Goal: Task Accomplishment & Management: Manage account settings

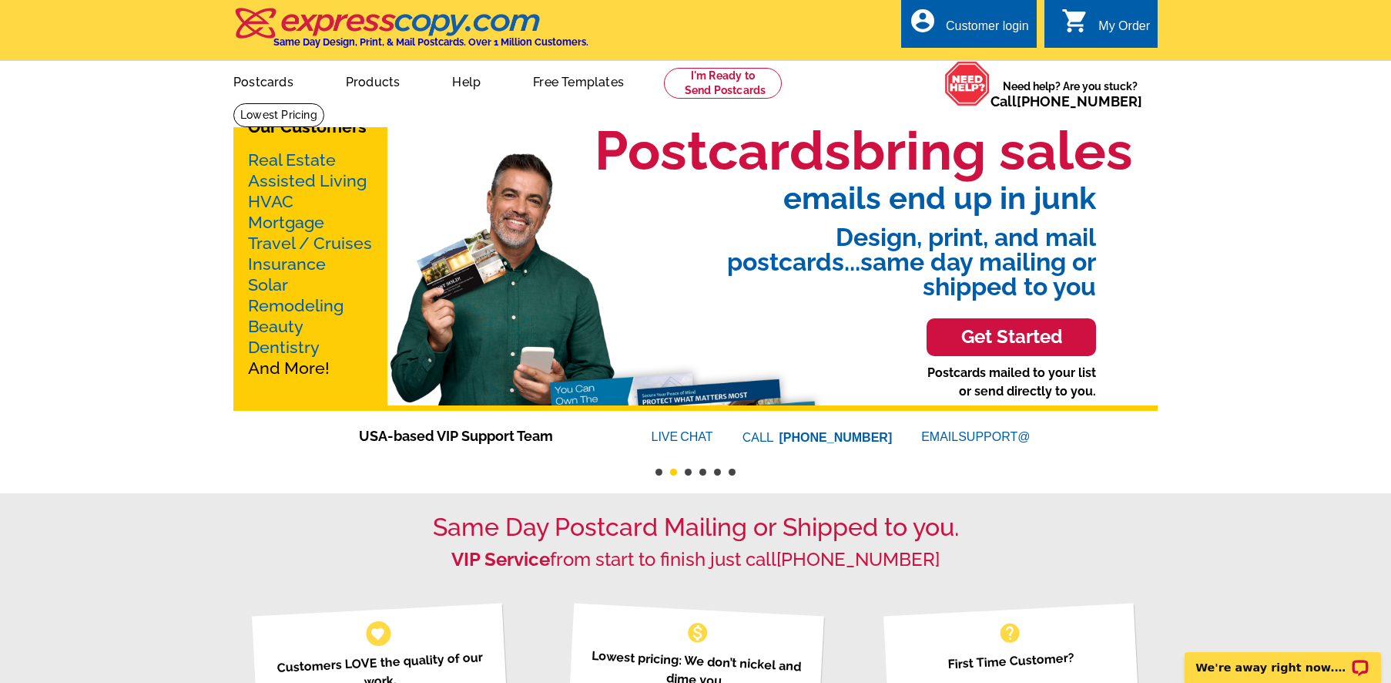
click at [998, 22] on div "Customer login" at bounding box center [987, 30] width 83 height 22
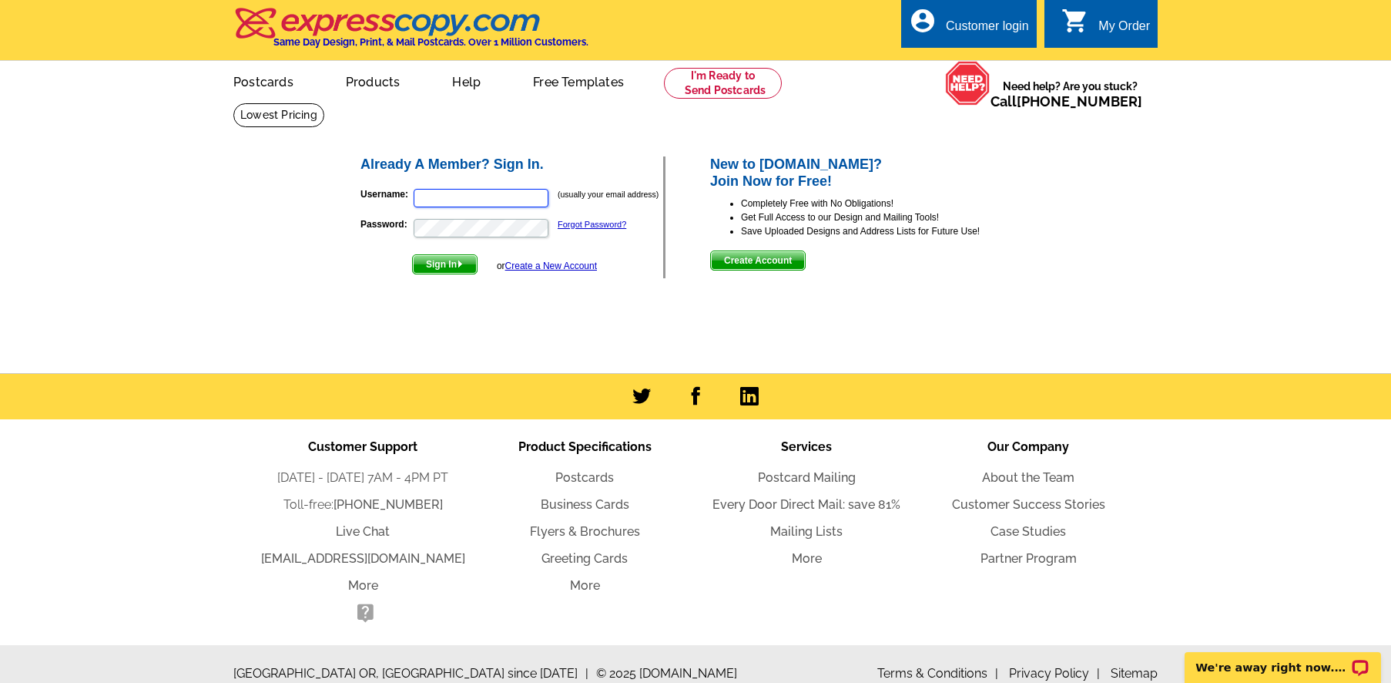
type input "cherylrlewisrealtor@gmail.com"
click at [440, 264] on span "Sign In" at bounding box center [445, 264] width 64 height 18
